Goal: Register for event/course

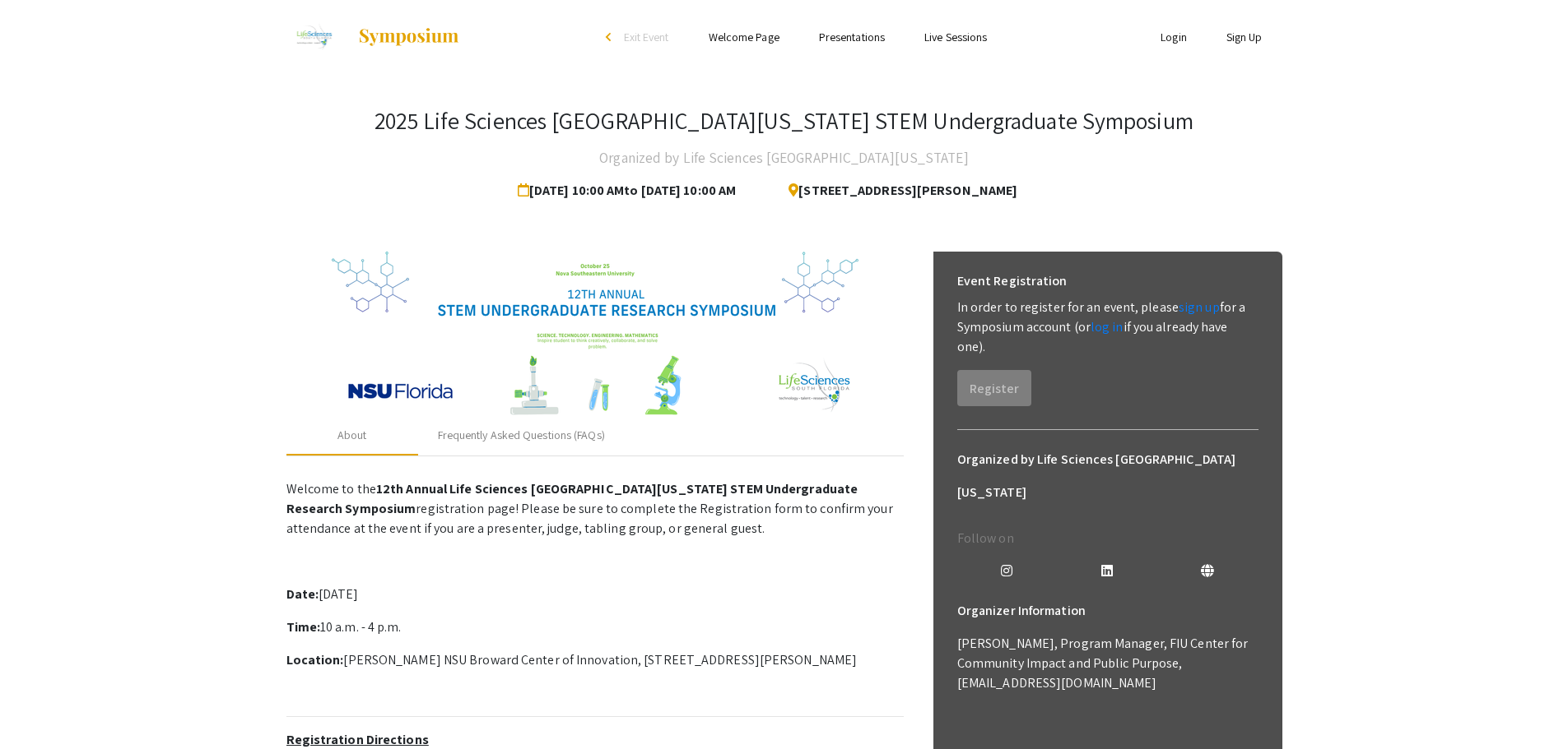
click at [597, 382] on img at bounding box center [594, 334] width 527 height 165
